Goal: Use online tool/utility: Utilize a website feature to perform a specific function

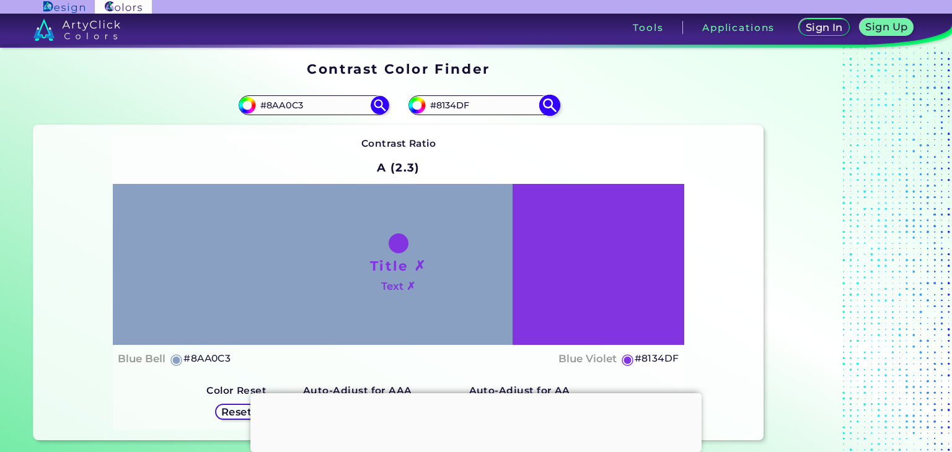
click at [460, 98] on input "#8134DF" at bounding box center [483, 105] width 115 height 17
type input "#"
click at [547, 112] on img at bounding box center [550, 106] width 22 height 22
click at [419, 105] on input "#8134df" at bounding box center [415, 103] width 15 height 15
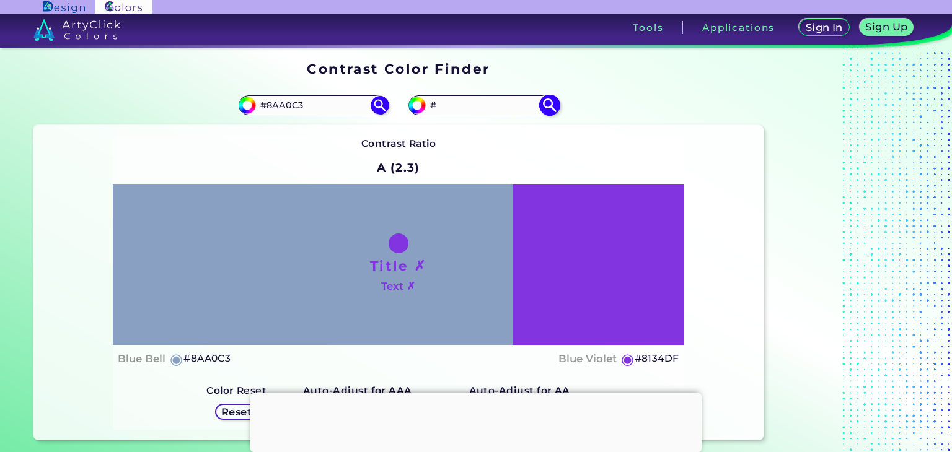
type input "#958ca1"
type input "#958CA1"
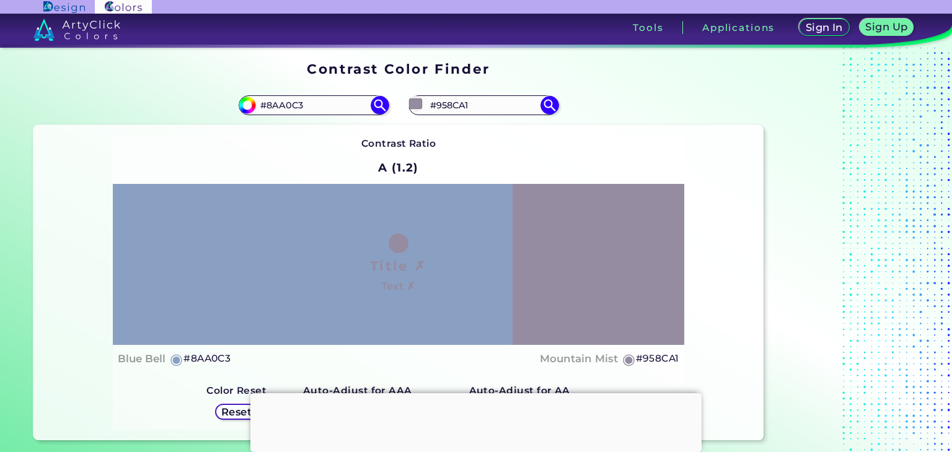
type input "#958ca1"
click at [600, 144] on div "Contrast Ratio A (1.2) Title ✗ Text ✗ Blue Bell ◉ #8AA0C3 ◉ Reset" at bounding box center [398, 283] width 571 height 295
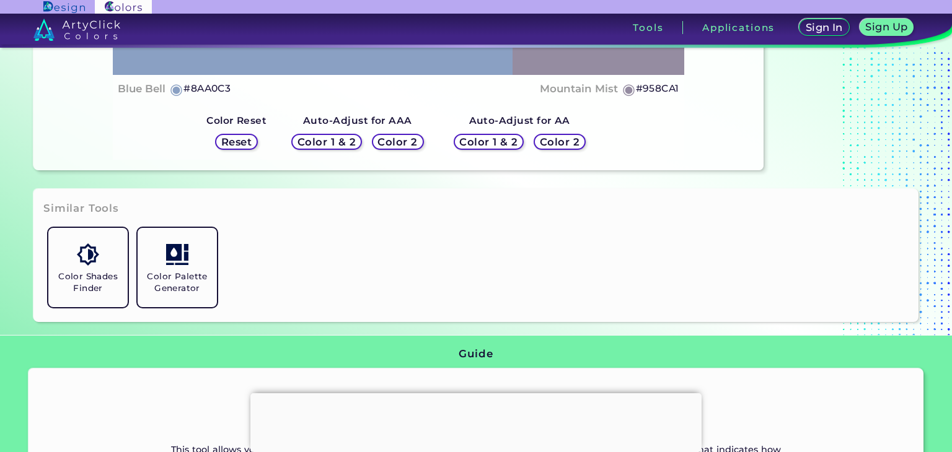
scroll to position [270, 0]
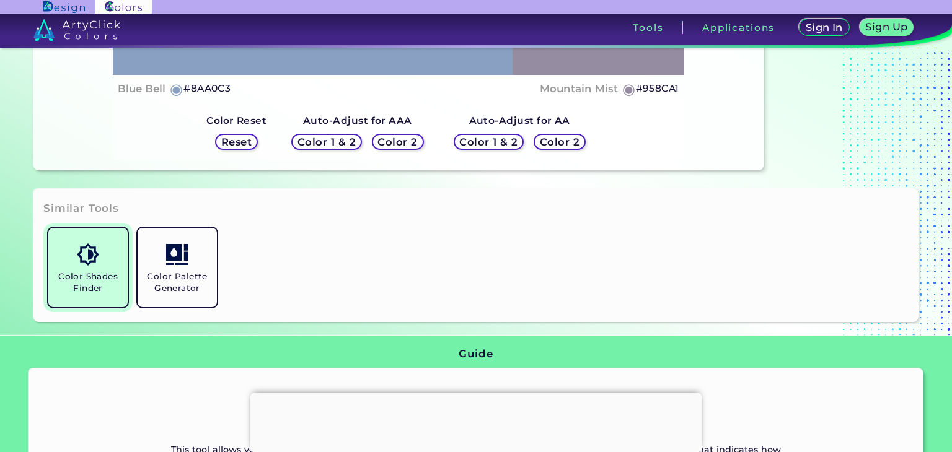
click at [89, 267] on link "Color Shades Finder" at bounding box center [87, 267] width 89 height 89
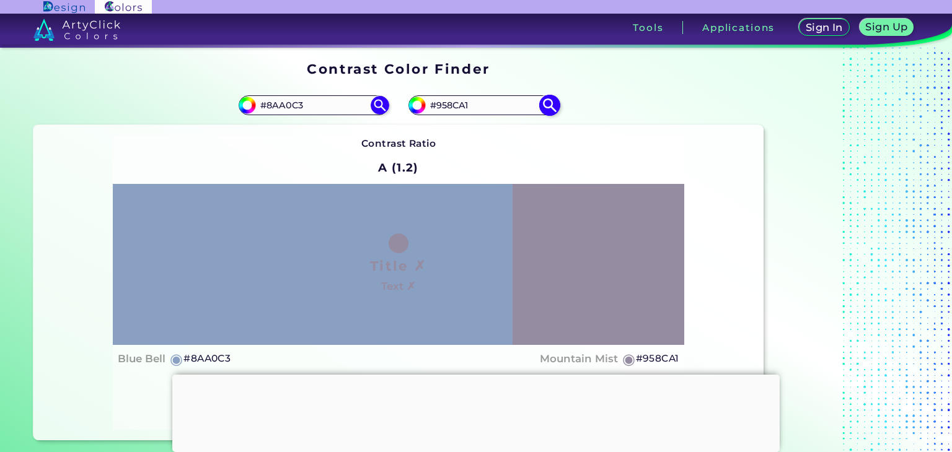
click at [501, 109] on input "#958CA1" at bounding box center [483, 105] width 115 height 17
type input "#"
click at [387, 102] on img at bounding box center [380, 106] width 22 height 22
click at [382, 102] on img at bounding box center [380, 106] width 22 height 22
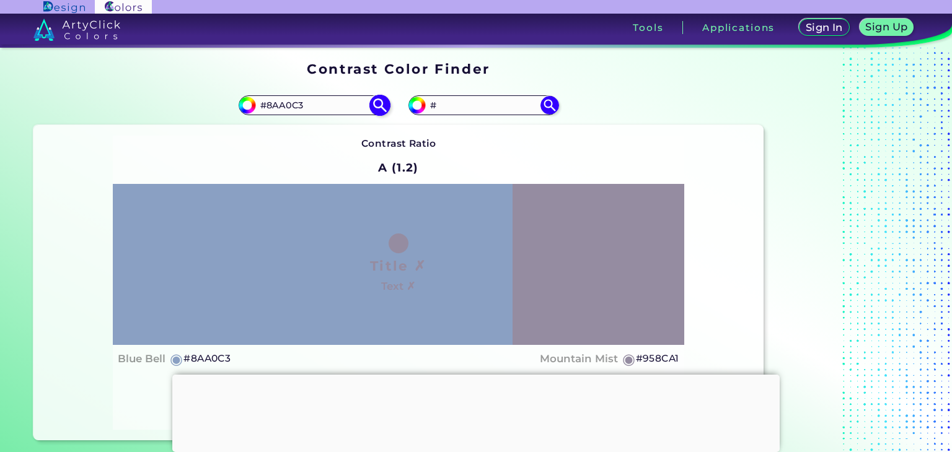
click at [341, 107] on input "#8AA0C3" at bounding box center [313, 105] width 115 height 17
paste input "#8aa0c"
click at [378, 104] on img at bounding box center [380, 106] width 22 height 22
click at [278, 101] on input "##8aa0c3" at bounding box center [313, 105] width 115 height 17
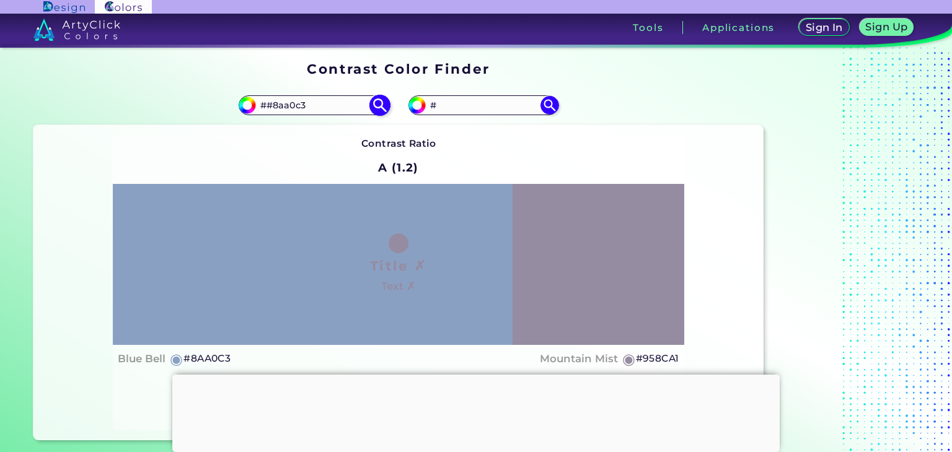
click at [278, 101] on input "##8aa0c3" at bounding box center [313, 105] width 115 height 17
paste input
click at [371, 105] on img at bounding box center [380, 106] width 22 height 22
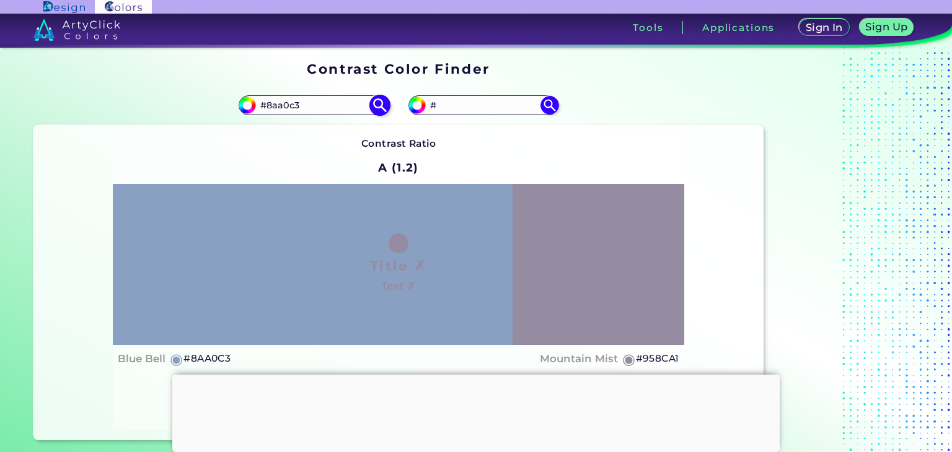
type input "#8AA0C3"
click at [328, 141] on div "Contrast Ratio A (1.2) Title ✗ Text ✗ Blue Bell ◉ #8AA0C3 ◉ Reset" at bounding box center [398, 283] width 571 height 295
click at [457, 107] on input "#" at bounding box center [483, 105] width 115 height 17
paste input "1e2939"
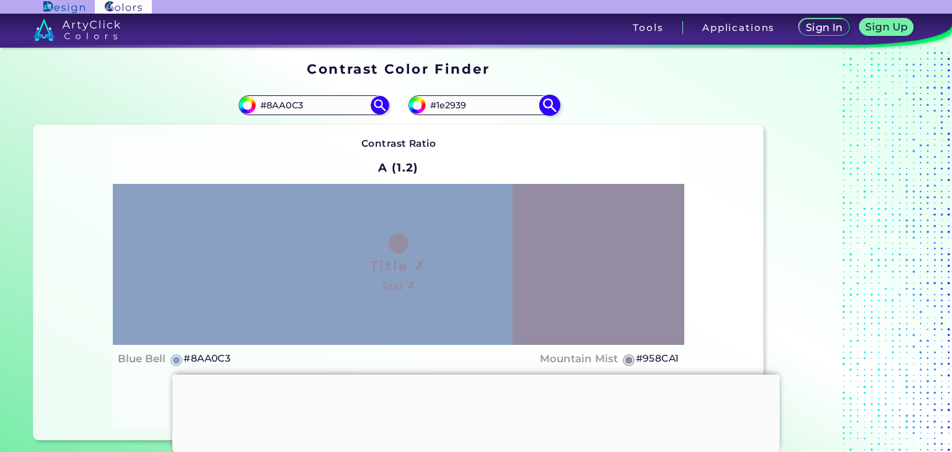
type input "#1e2939"
click at [544, 101] on img at bounding box center [550, 106] width 22 height 22
type input "#1e2939"
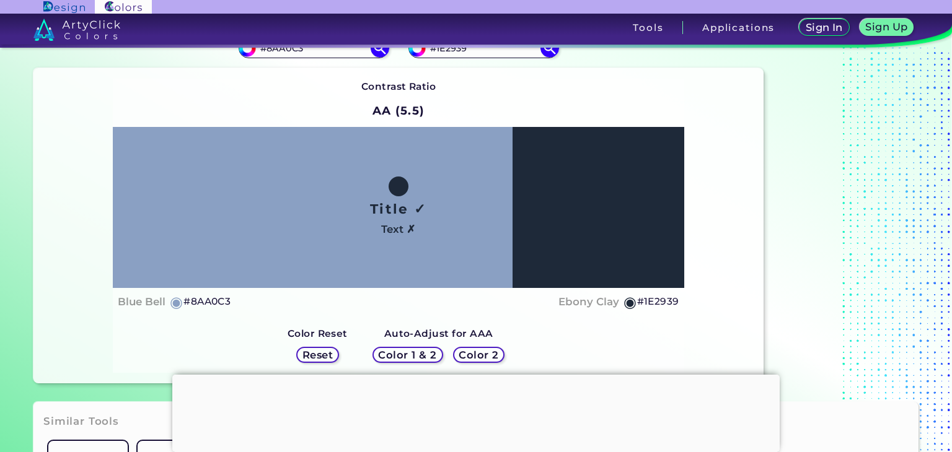
scroll to position [61, 0]
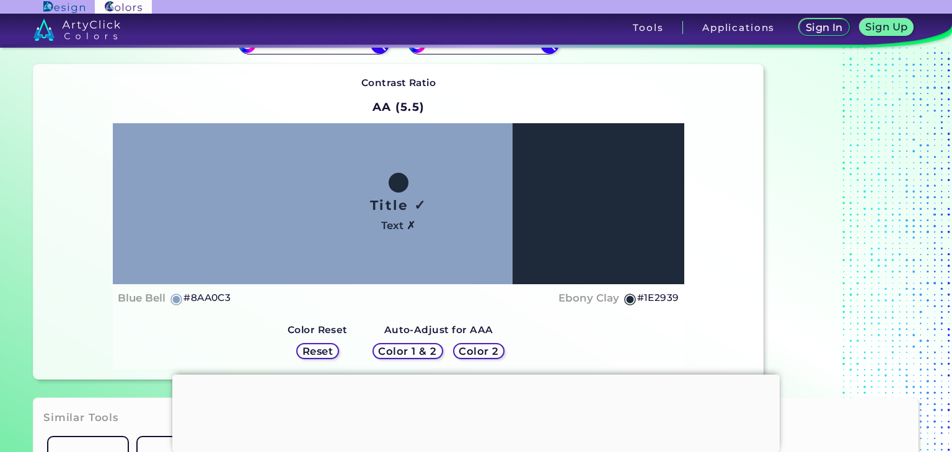
click at [213, 298] on h5 "#8AA0C3" at bounding box center [206, 298] width 47 height 16
click at [213, 298] on h5 "#8AA0C3 copied" at bounding box center [206, 298] width 47 height 16
copy h5 "8AA0C3 copied"
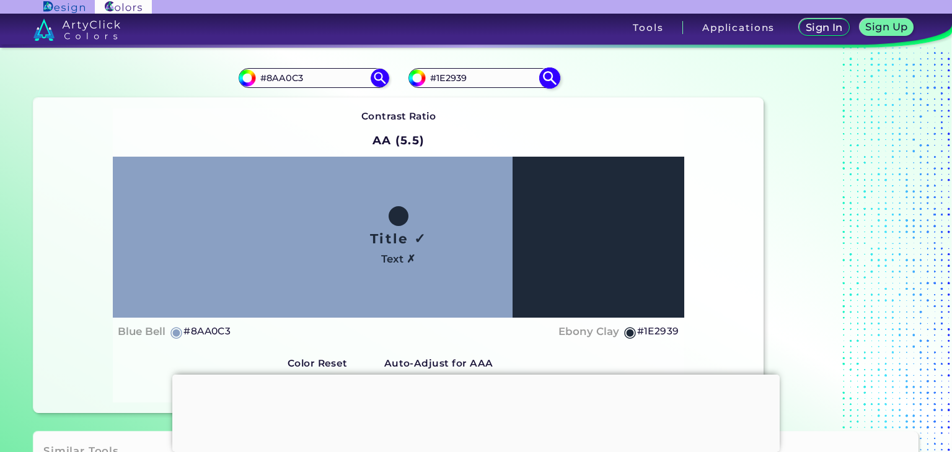
click at [451, 80] on input "#1E2939" at bounding box center [483, 78] width 115 height 17
paste input "#8AA0C3<p style="position: absolute; z-index: 10; top: 13px; left: 87px; transf…"
click at [486, 75] on input "##8AA0C3<p style="position: absolute; z-index: 10; top: 13px; left: 87px; trans…" at bounding box center [483, 78] width 115 height 17
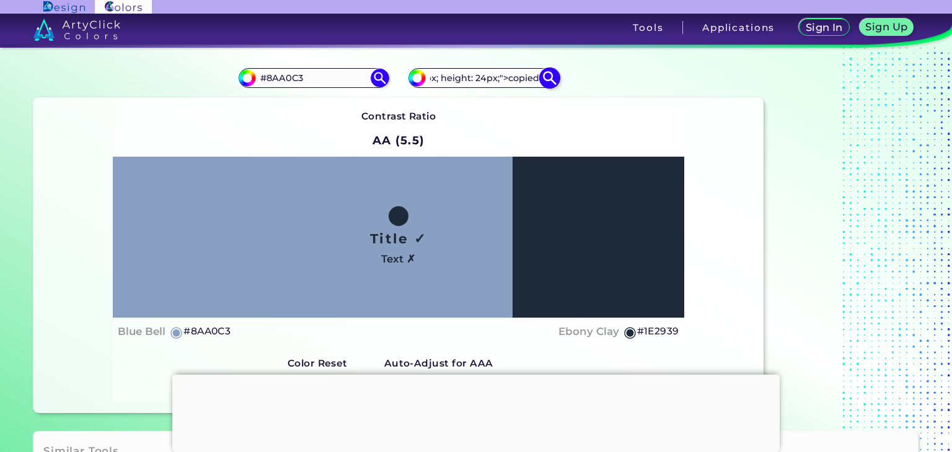
click at [486, 75] on input "##8AA0C3<p style="position: absolute; z-index: 10; top: 13px; left: 87px; trans…" at bounding box center [483, 78] width 115 height 17
paste input
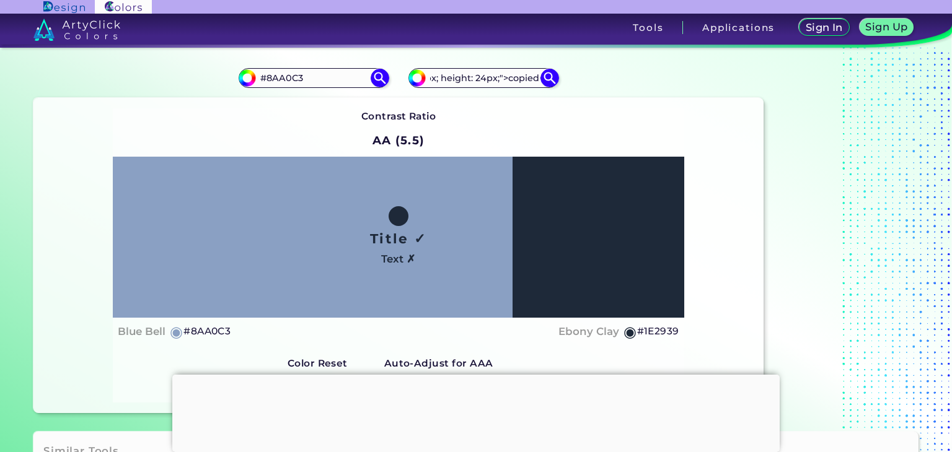
type input "#8AA0C3<p style="position: absolute; z-index: 10; top: 13px; left: 87px; transf…"
drag, startPoint x: 243, startPoint y: 327, endPoint x: 181, endPoint y: 329, distance: 62.0
click at [181, 329] on div "Blue Bell ◉ #8AA0C3 [PERSON_NAME] ◉ #1E2939" at bounding box center [399, 332] width 562 height 18
copy div "◉ #8AA0C3"
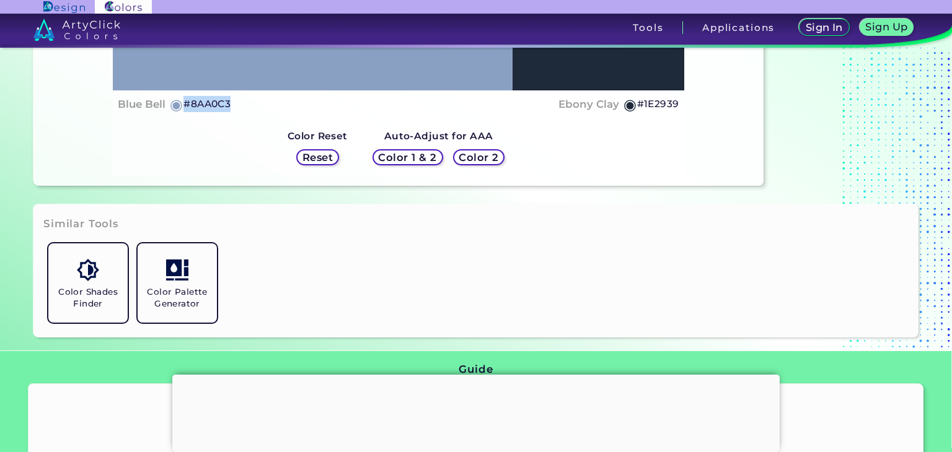
scroll to position [255, 0]
click at [399, 147] on div "Color 1 & 2 Color 2" at bounding box center [439, 157] width 142 height 26
click at [399, 153] on h5 "Color 1 & 2" at bounding box center [407, 157] width 61 height 11
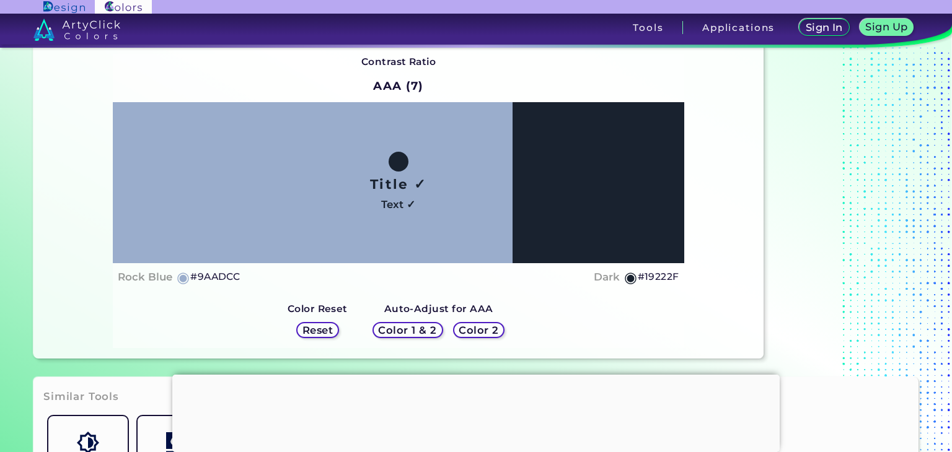
scroll to position [82, 0]
drag, startPoint x: 689, startPoint y: 276, endPoint x: 640, endPoint y: 282, distance: 50.0
click at [640, 282] on div "Contrast Ratio AAA (7) Title ✓ Text ✓ Rock Blue ◉ #9AADCC Dark ◉ #19222F Color …" at bounding box center [398, 200] width 730 height 315
copy h5 "#19222F"
